Goal: Task Accomplishment & Management: Manage account settings

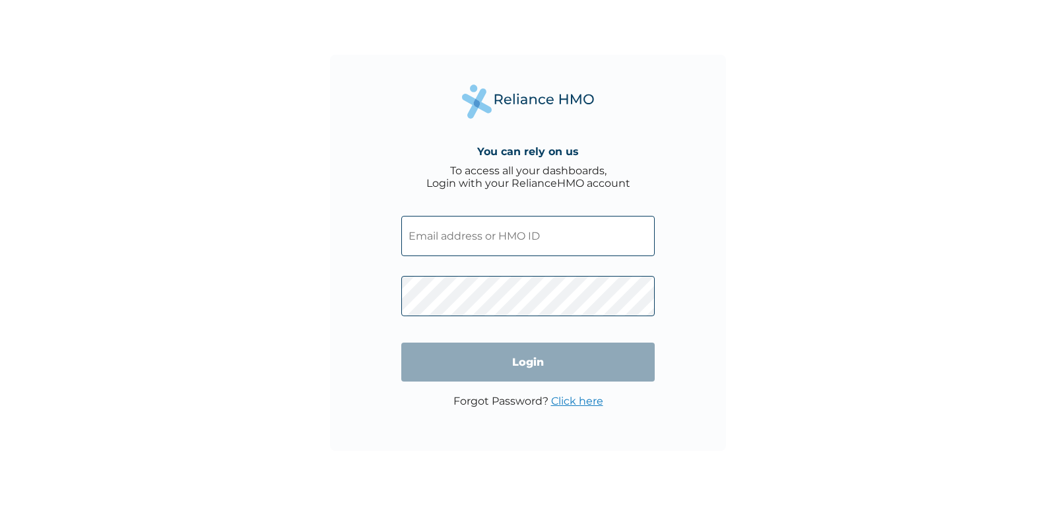
type input "ichadoichado@gmail.com"
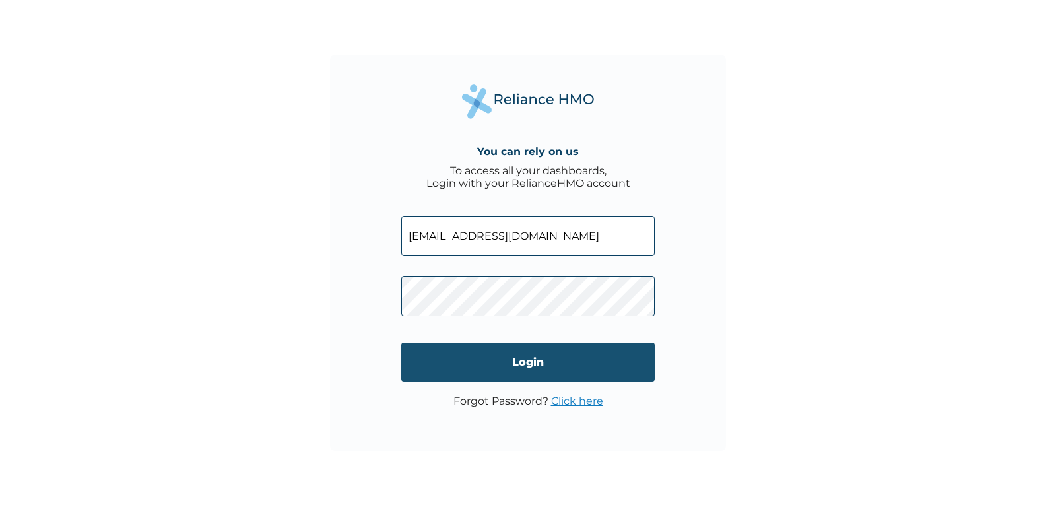
click at [530, 370] on input "Login" at bounding box center [527, 361] width 253 height 39
click at [530, 370] on div "You can rely on us To access all your dashboards, Login with your RelianceHMO a…" at bounding box center [528, 252] width 1056 height 505
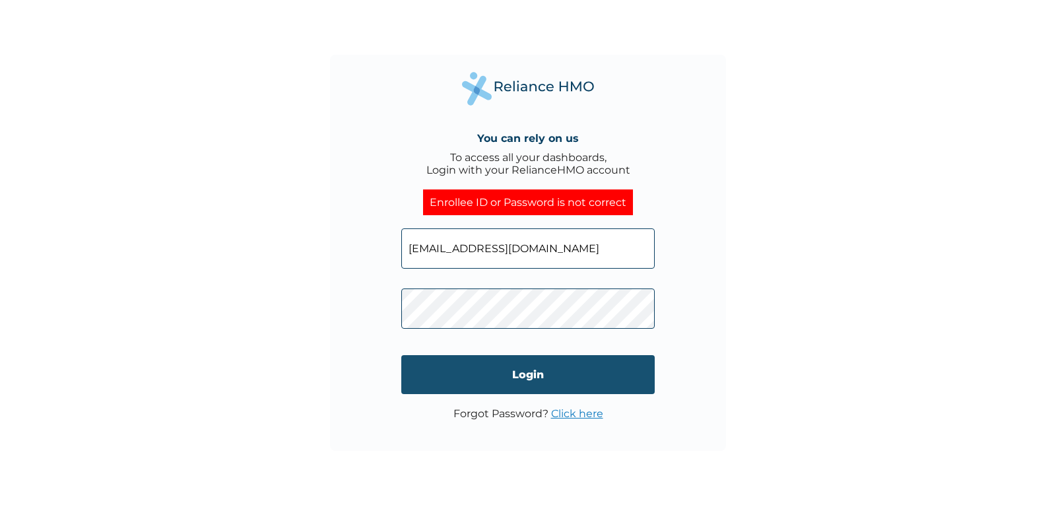
click at [609, 380] on input "Login" at bounding box center [527, 374] width 253 height 39
click at [437, 372] on input "Login" at bounding box center [527, 374] width 253 height 39
click at [612, 381] on input "Login" at bounding box center [527, 374] width 253 height 39
click at [546, 374] on input "Login" at bounding box center [527, 374] width 253 height 39
click at [428, 374] on input "Login" at bounding box center [527, 374] width 253 height 39
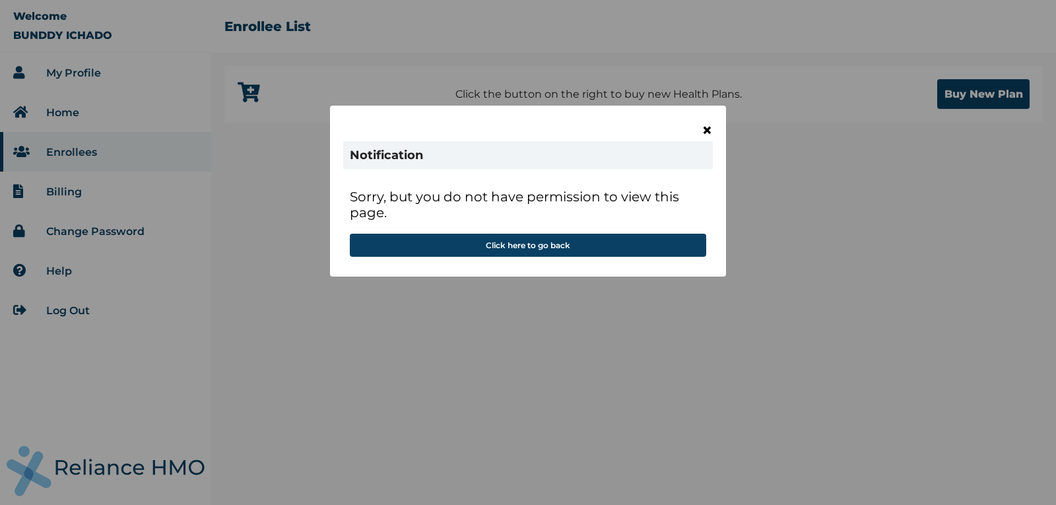
click at [708, 130] on span "×" at bounding box center [706, 130] width 11 height 22
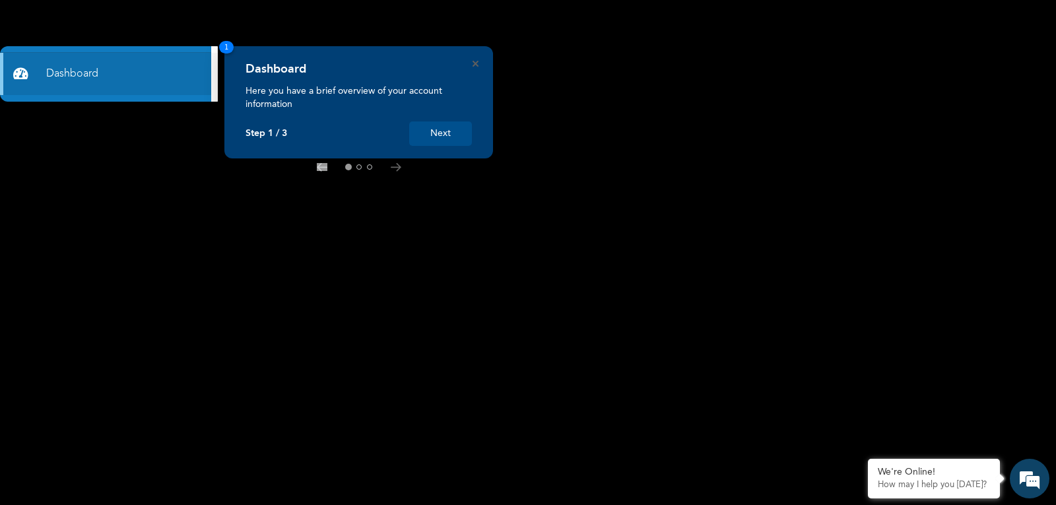
click at [447, 138] on button "Next" at bounding box center [440, 133] width 63 height 24
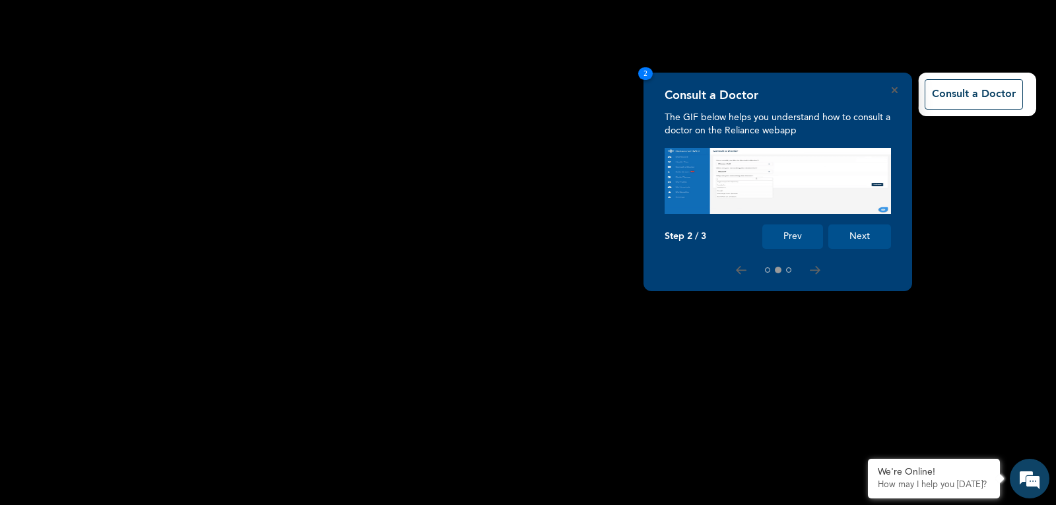
click at [856, 232] on button "Next" at bounding box center [859, 236] width 63 height 24
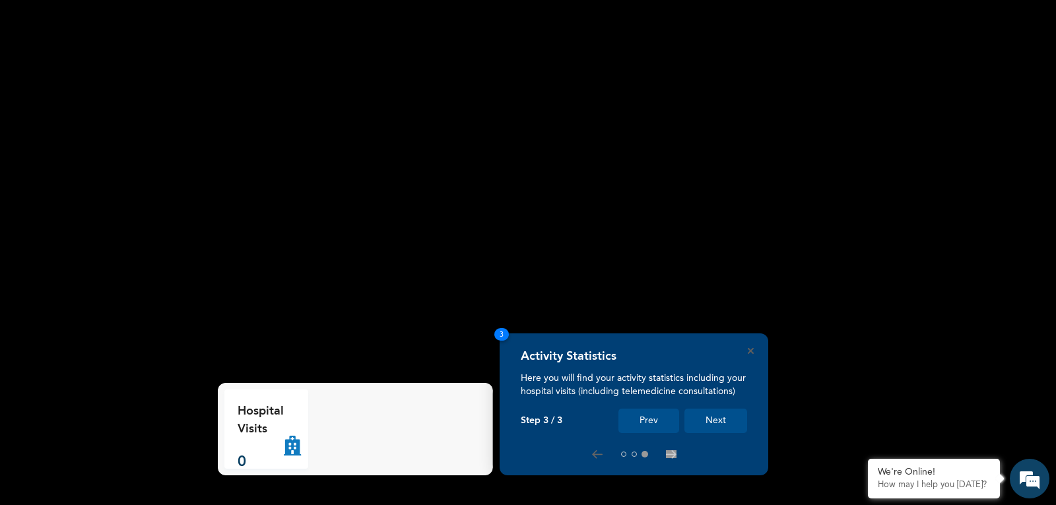
click at [705, 426] on button "Next" at bounding box center [715, 420] width 63 height 24
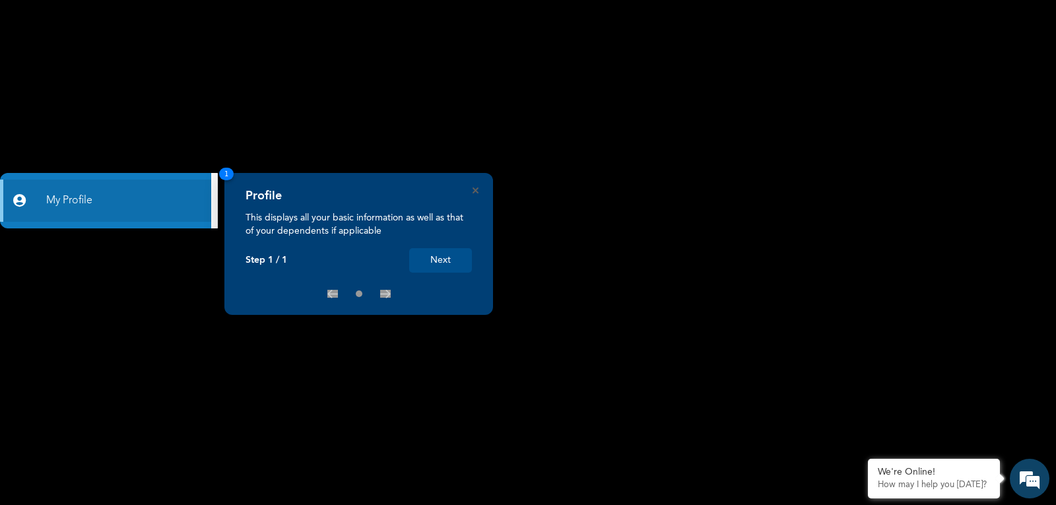
click at [441, 257] on button "Next" at bounding box center [440, 260] width 63 height 24
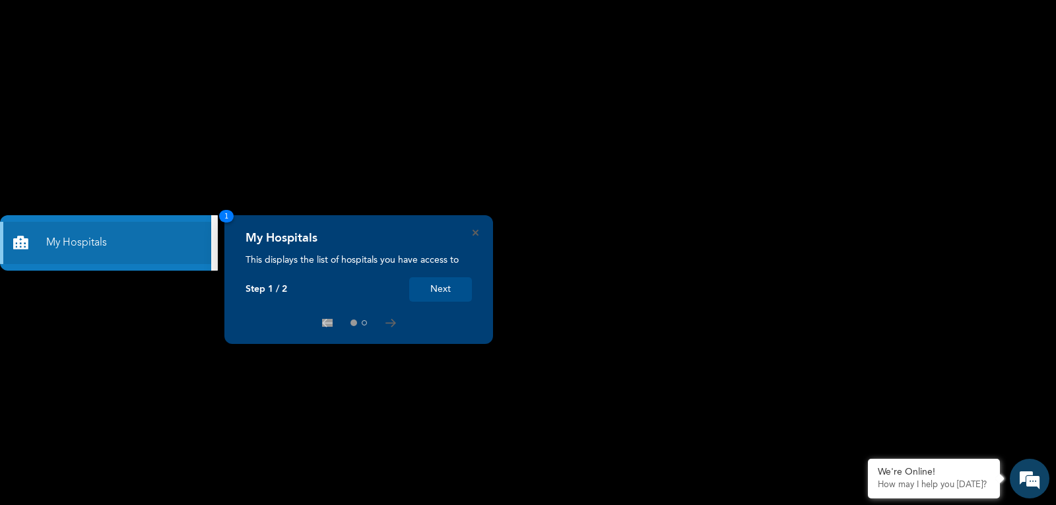
click at [439, 292] on button "Next" at bounding box center [440, 289] width 63 height 24
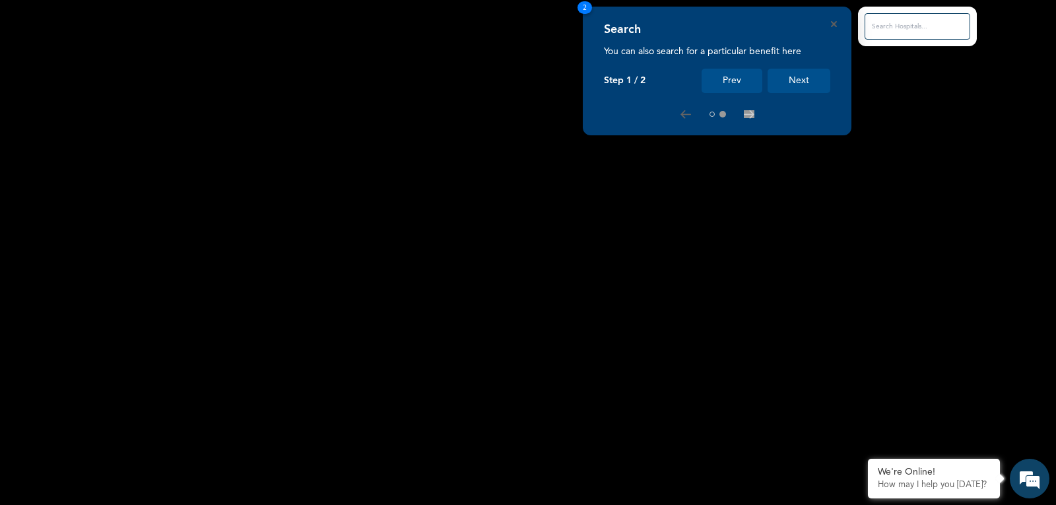
click at [803, 82] on button "Next" at bounding box center [798, 81] width 63 height 24
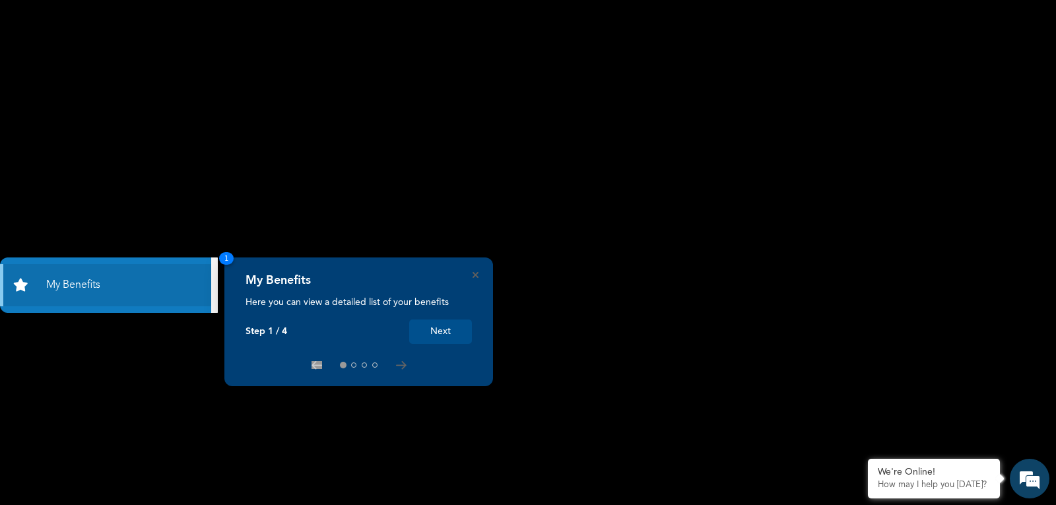
click at [431, 334] on button "Next" at bounding box center [440, 331] width 63 height 24
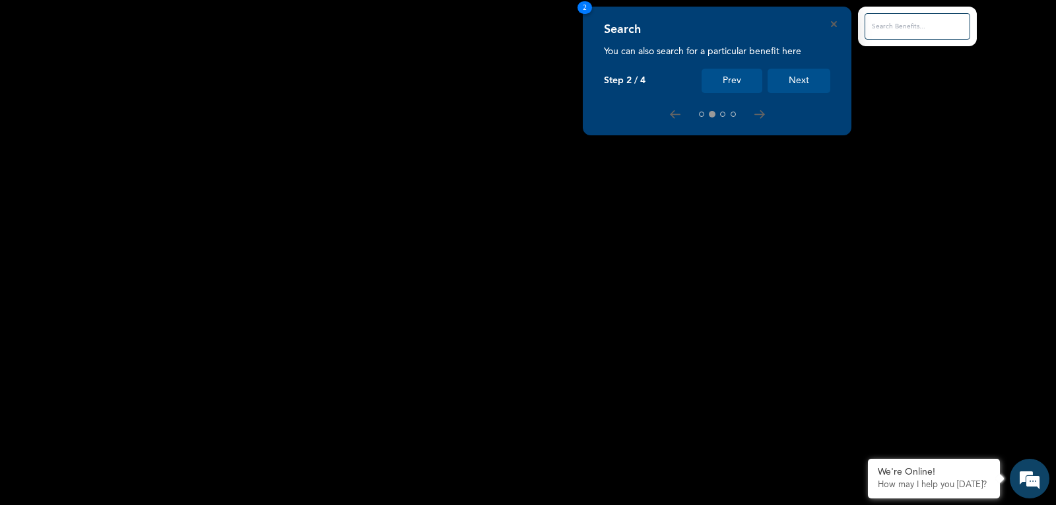
click at [800, 82] on button "Next" at bounding box center [798, 81] width 63 height 24
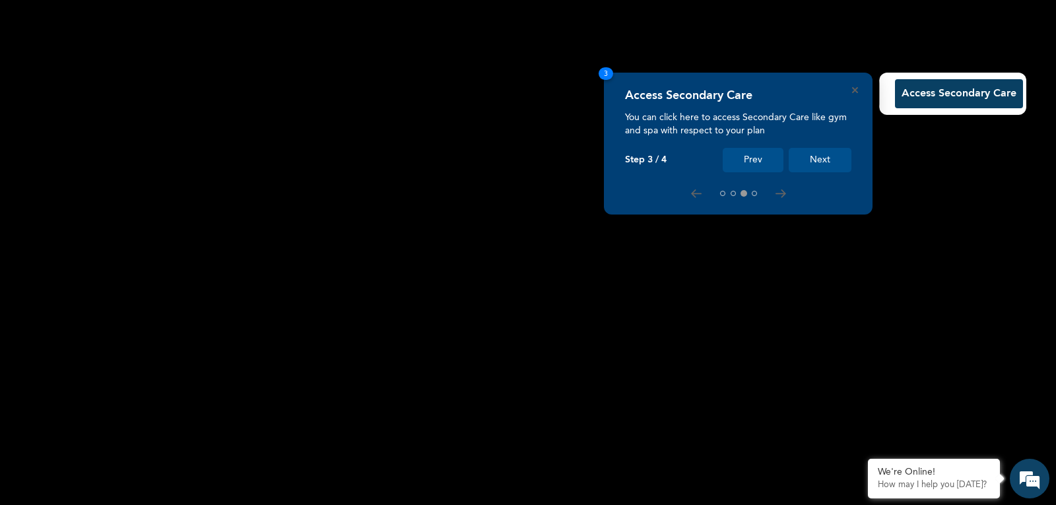
click at [746, 161] on button "Prev" at bounding box center [753, 160] width 61 height 24
click at [934, 96] on button "Access Secondary Care" at bounding box center [959, 93] width 128 height 29
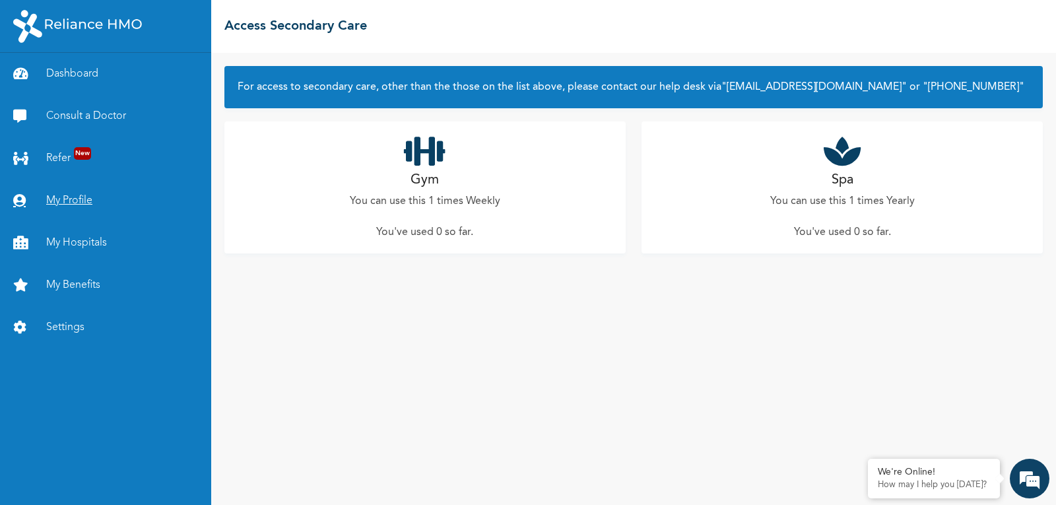
click at [67, 196] on link "My Profile" at bounding box center [105, 200] width 211 height 42
